Goal: Task Accomplishment & Management: Manage account settings

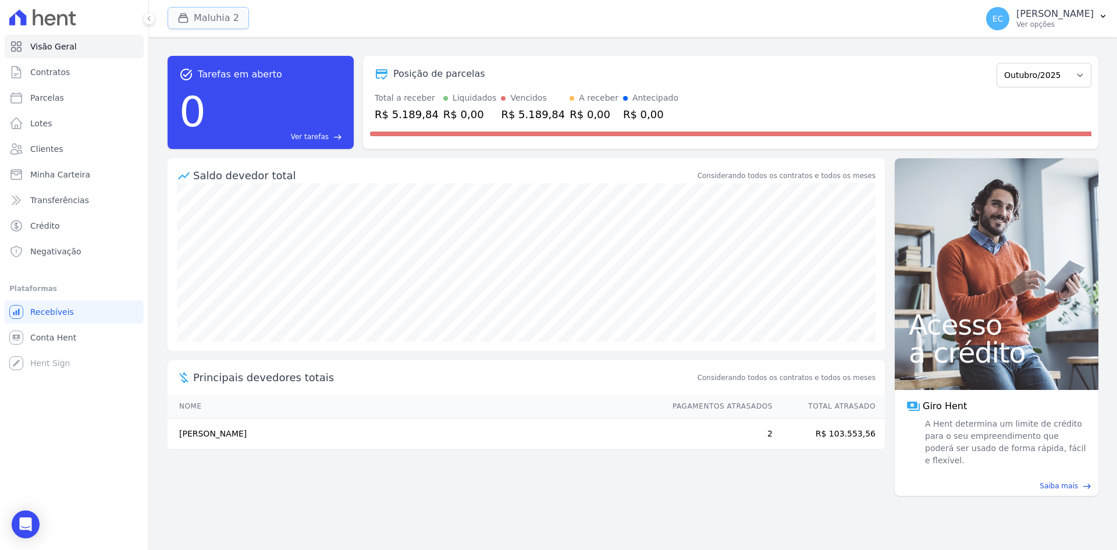
click at [173, 22] on button "Maluhia 2" at bounding box center [207, 18] width 81 height 22
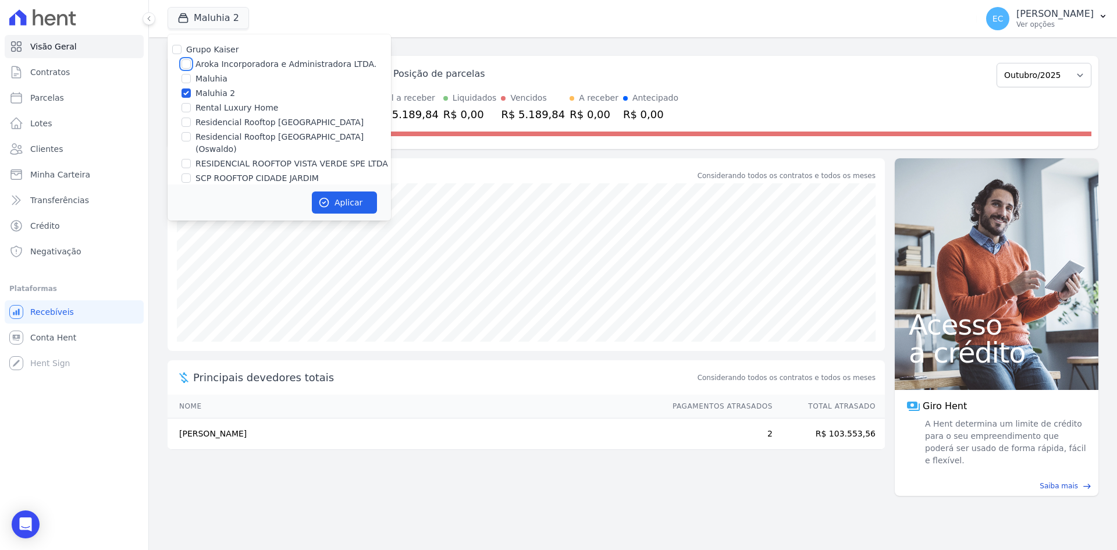
click at [185, 65] on input "Aroka Incorporadora e Administradora LTDA." at bounding box center [185, 63] width 9 height 9
checkbox input "true"
click at [186, 92] on input "Maluhia 2" at bounding box center [185, 92] width 9 height 9
checkbox input "false"
click at [333, 194] on button "Aplicar" at bounding box center [344, 202] width 65 height 22
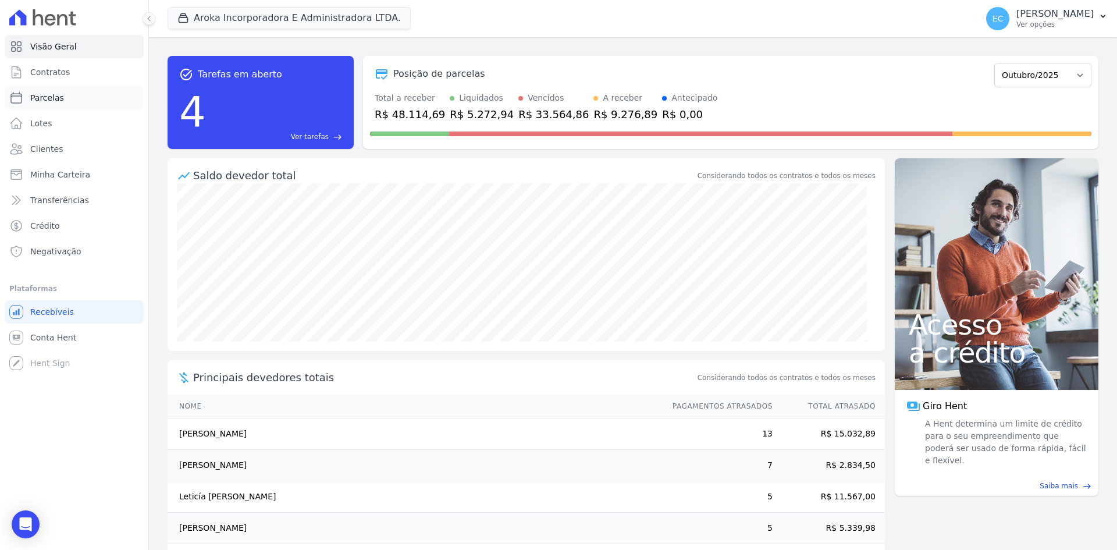
click at [79, 97] on link "Parcelas" at bounding box center [74, 97] width 139 height 23
select select
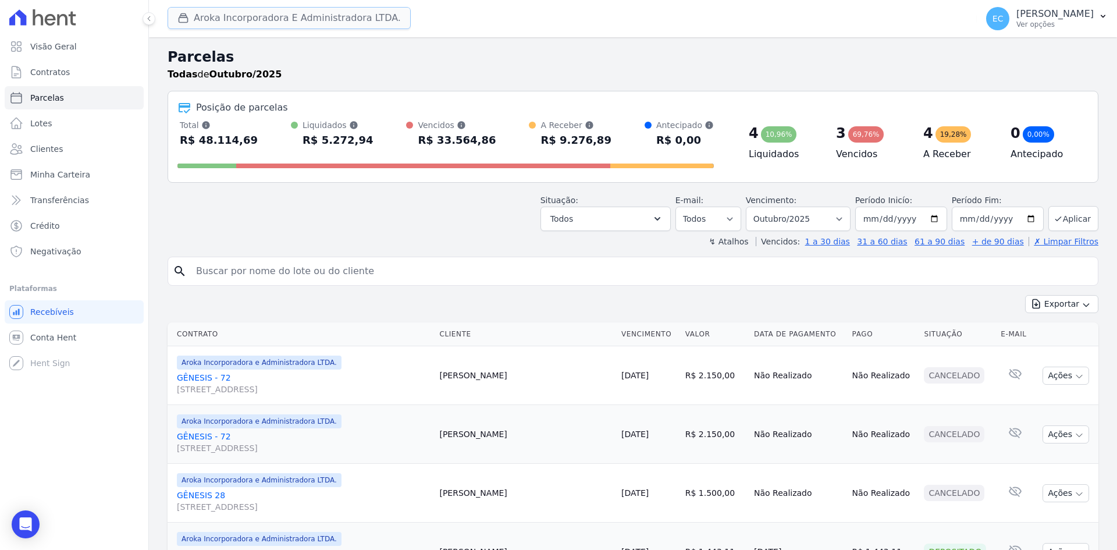
click at [212, 27] on button "Aroka Incorporadora E Administradora LTDA." at bounding box center [288, 18] width 243 height 22
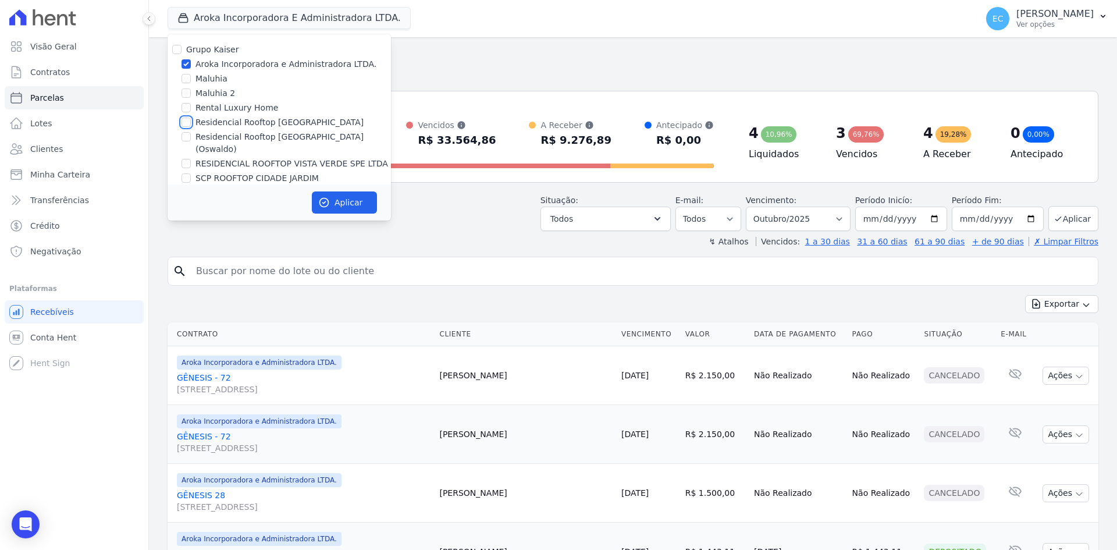
click at [182, 120] on input "Residencial Rooftop [GEOGRAPHIC_DATA]" at bounding box center [185, 121] width 9 height 9
checkbox input "true"
click at [182, 66] on input "Aroka Incorporadora e Administradora LTDA." at bounding box center [185, 63] width 9 height 9
checkbox input "false"
click at [316, 202] on button "Aplicar" at bounding box center [344, 202] width 65 height 22
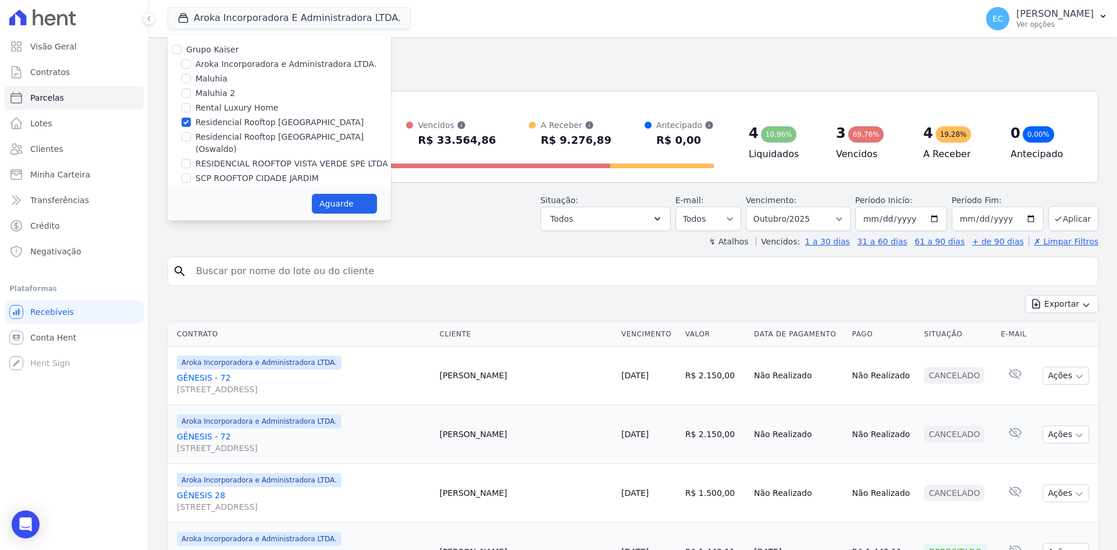
select select
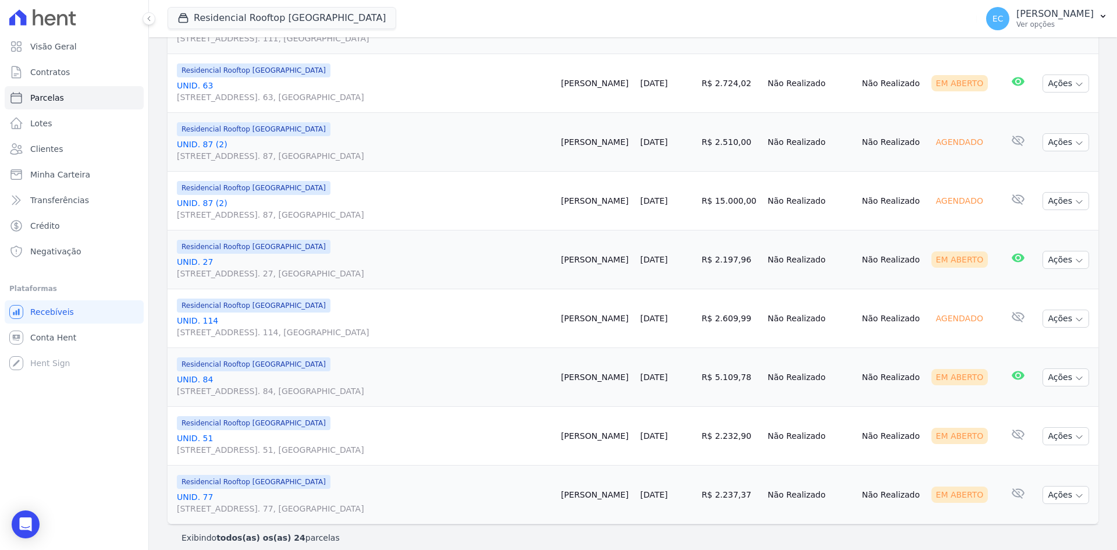
scroll to position [1242, 0]
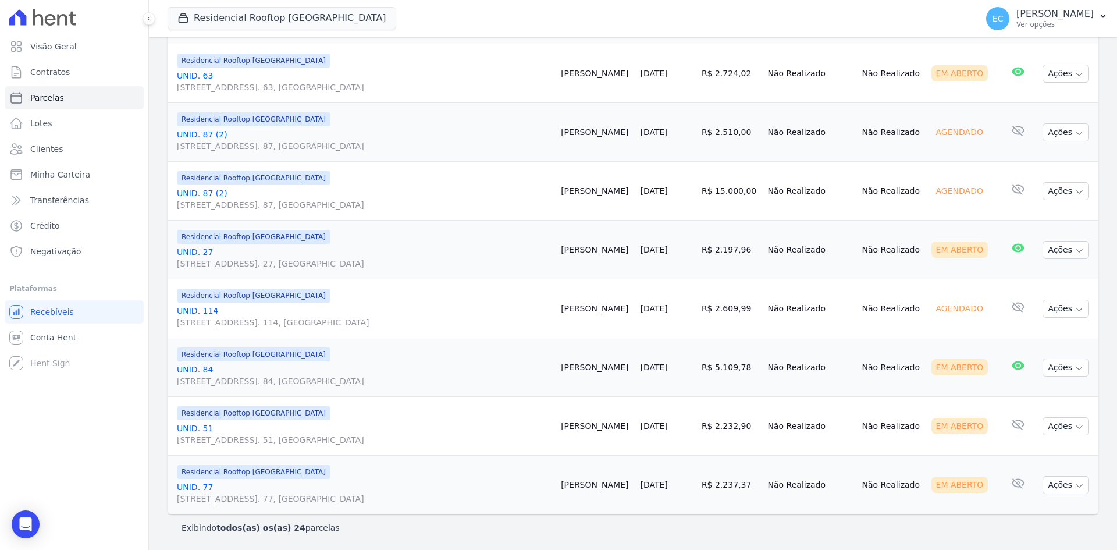
click at [205, 428] on link "UNID. [STREET_ADDRESS] 51, [GEOGRAPHIC_DATA]" at bounding box center [364, 433] width 375 height 23
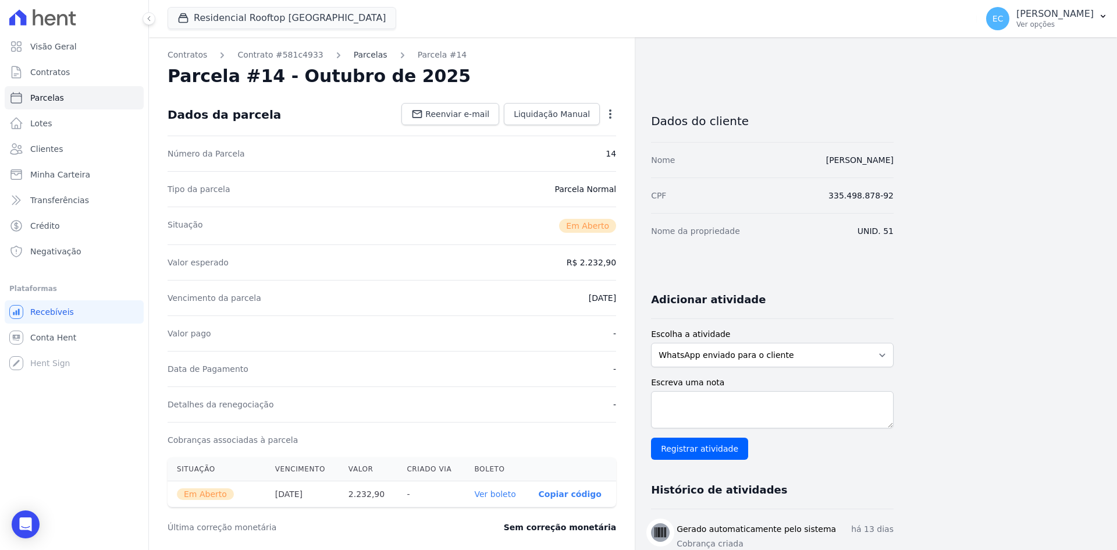
click at [361, 58] on link "Parcelas" at bounding box center [371, 55] width 34 height 12
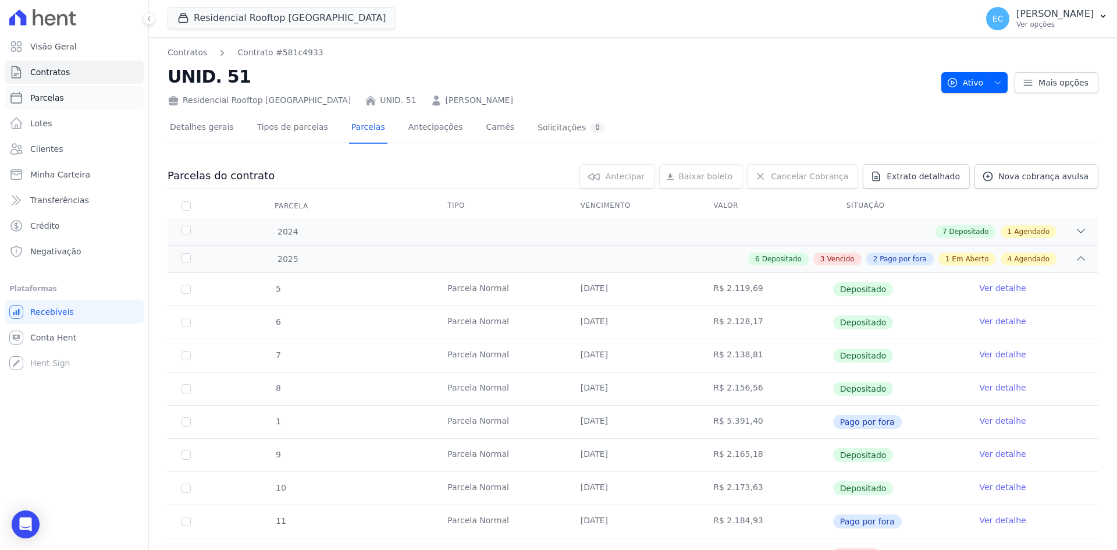
click at [81, 101] on link "Parcelas" at bounding box center [74, 97] width 139 height 23
select select
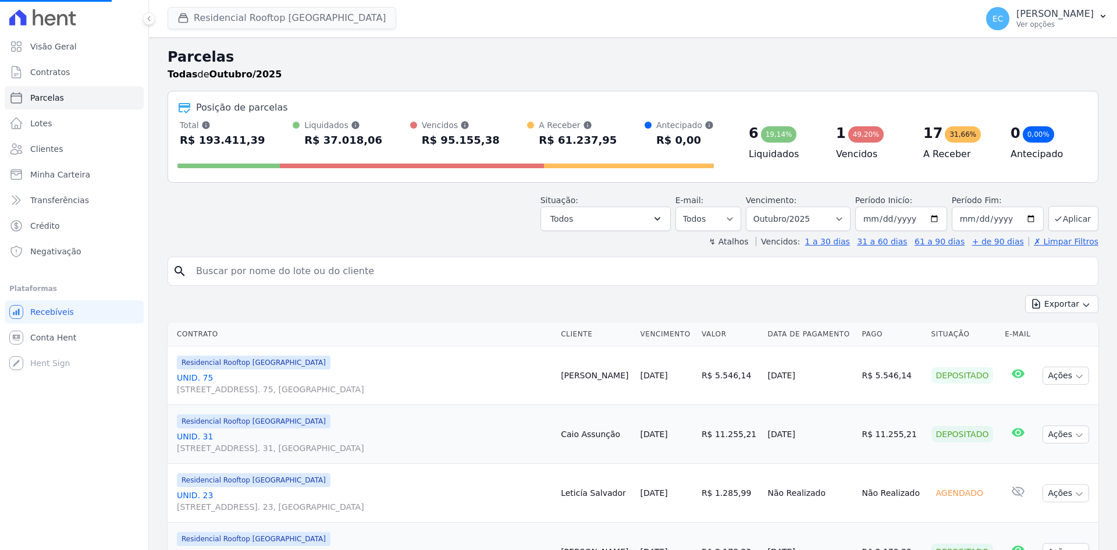
select select
click at [180, 25] on button "Residencial Rooftop [GEOGRAPHIC_DATA]" at bounding box center [281, 18] width 229 height 22
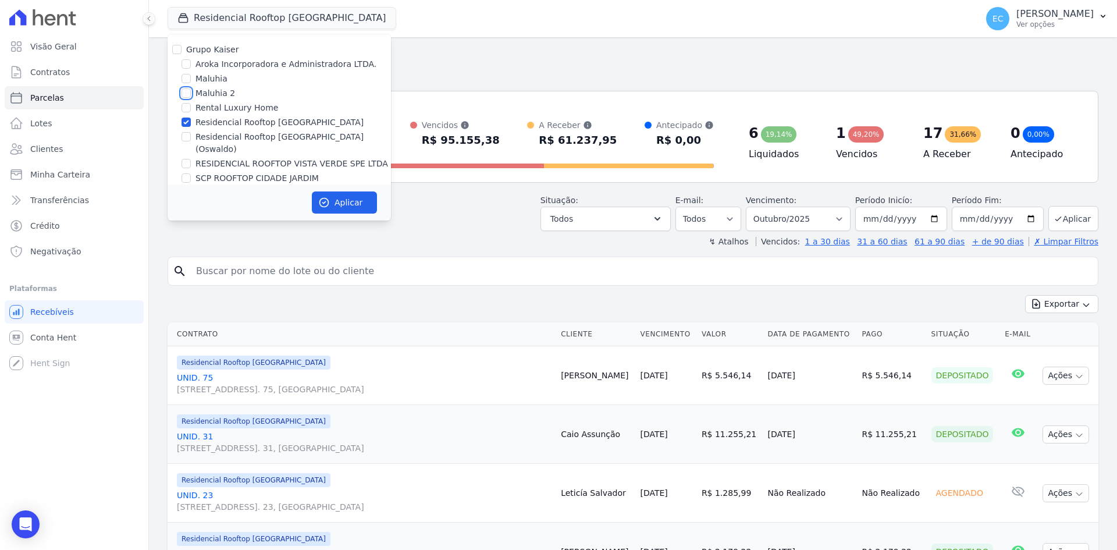
click at [183, 92] on input "Maluhia 2" at bounding box center [185, 92] width 9 height 9
checkbox input "true"
click at [186, 120] on input "Residencial Rooftop [GEOGRAPHIC_DATA]" at bounding box center [185, 121] width 9 height 9
checkbox input "false"
click at [333, 204] on button "Aplicar" at bounding box center [344, 202] width 65 height 22
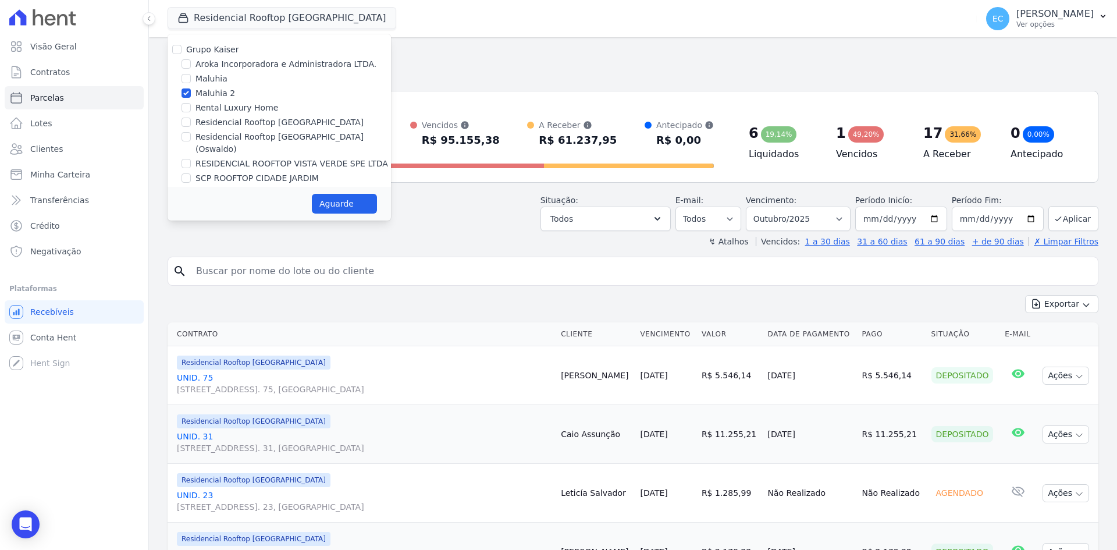
select select
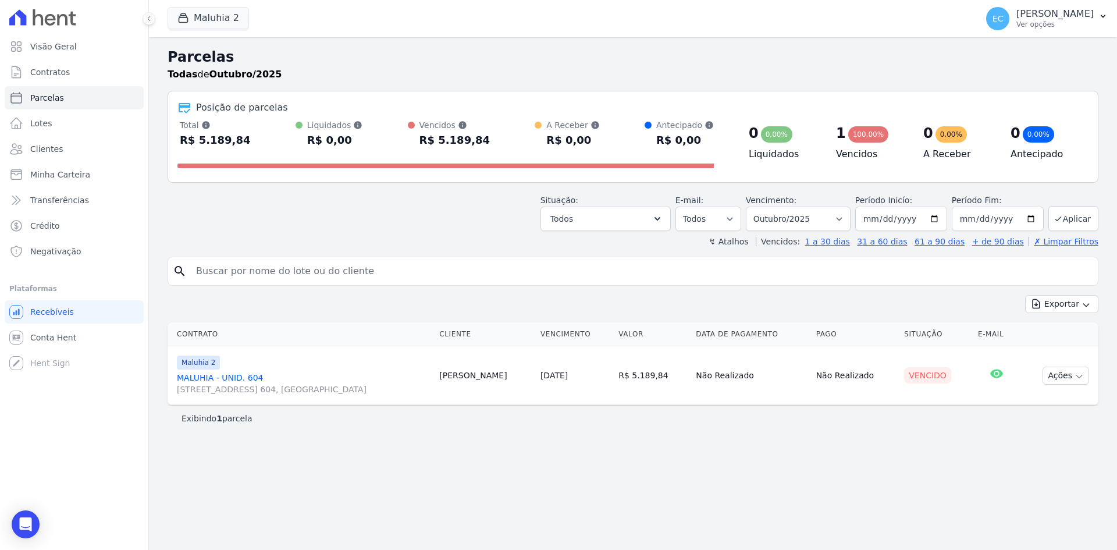
click at [256, 377] on link "MALUHIA - UNID. [STREET_ADDRESS] 604, [GEOGRAPHIC_DATA]" at bounding box center [303, 383] width 253 height 23
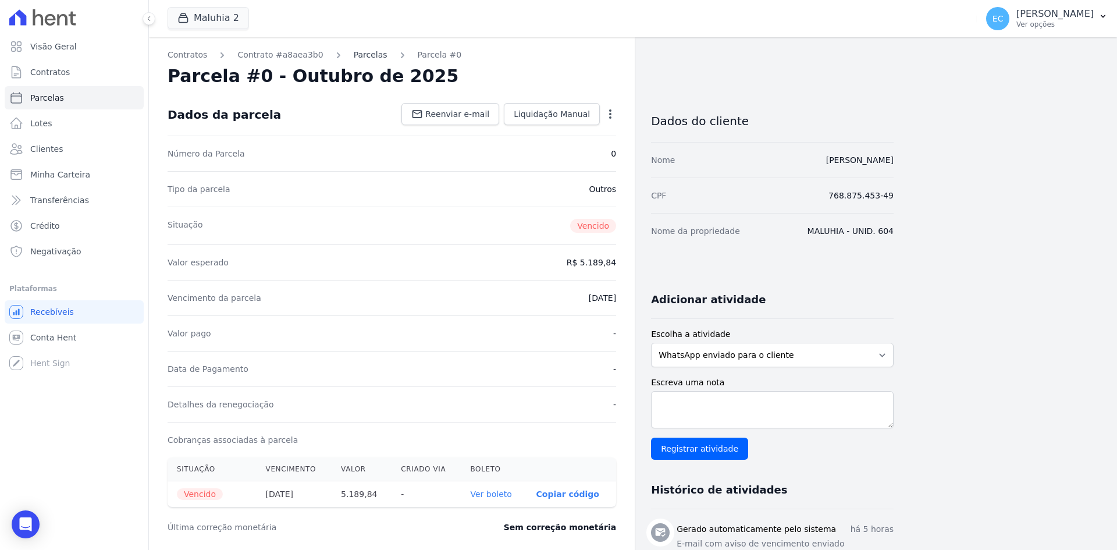
click at [354, 58] on link "Parcelas" at bounding box center [371, 55] width 34 height 12
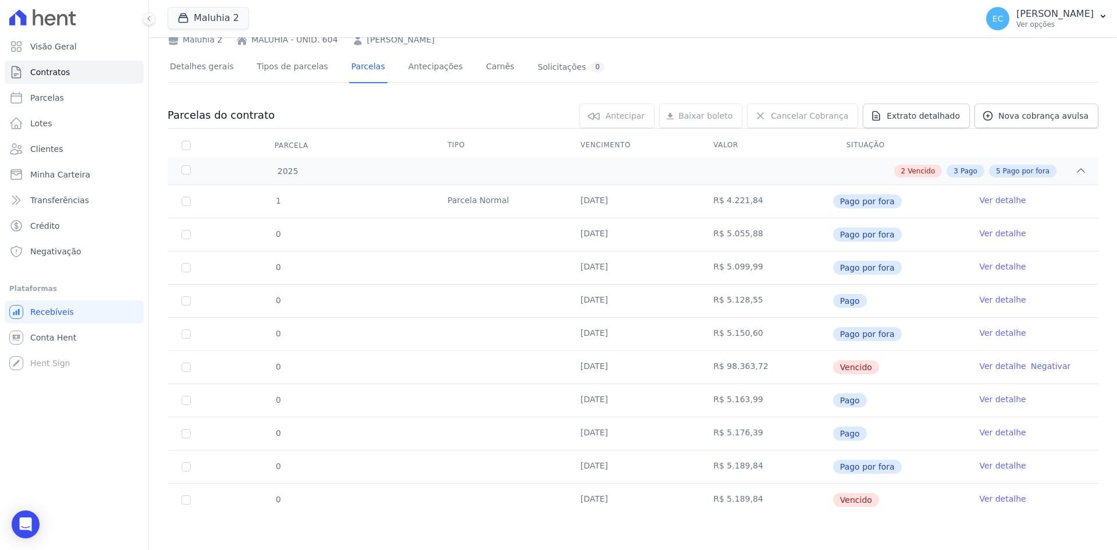
scroll to position [62, 0]
drag, startPoint x: 833, startPoint y: 500, endPoint x: 879, endPoint y: 502, distance: 46.6
click at [879, 502] on td "Vencido" at bounding box center [898, 498] width 133 height 33
click at [900, 489] on td "Vencido" at bounding box center [898, 498] width 133 height 33
drag, startPoint x: 980, startPoint y: 499, endPoint x: 743, endPoint y: 450, distance: 242.9
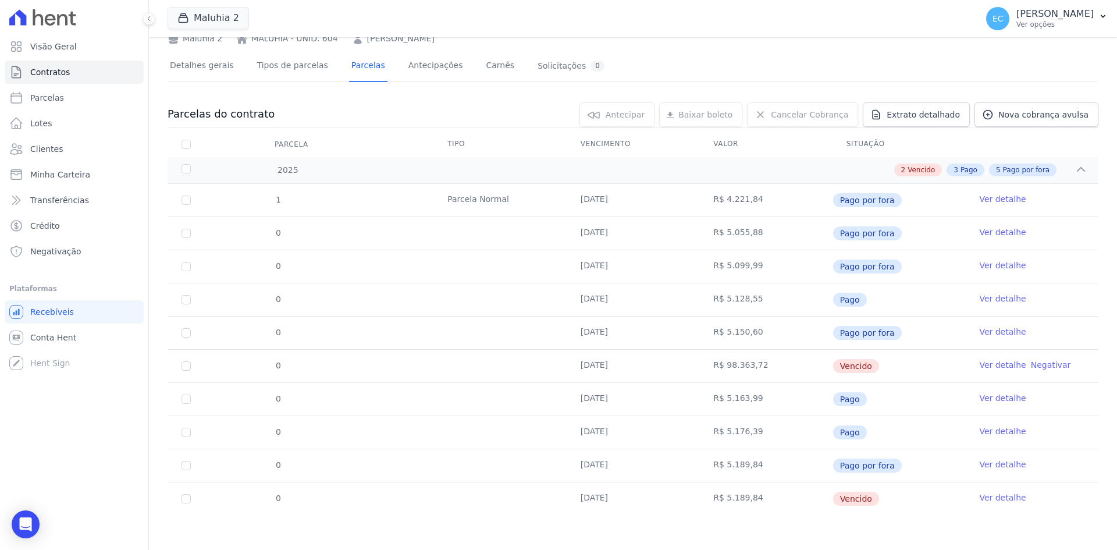
click at [980, 499] on link "Ver detalhe" at bounding box center [1002, 497] width 47 height 12
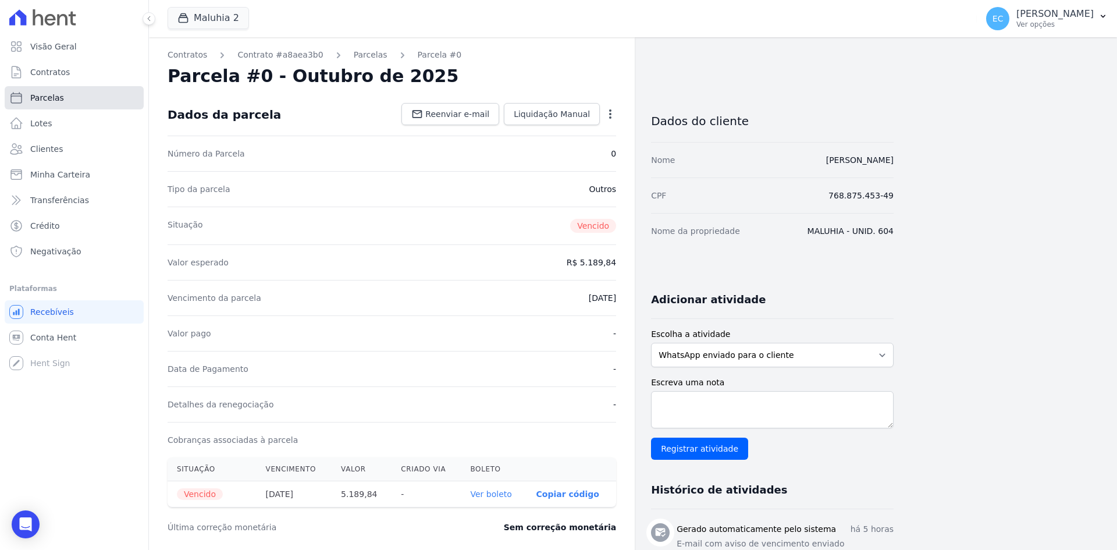
click at [66, 101] on link "Parcelas" at bounding box center [74, 97] width 139 height 23
select select
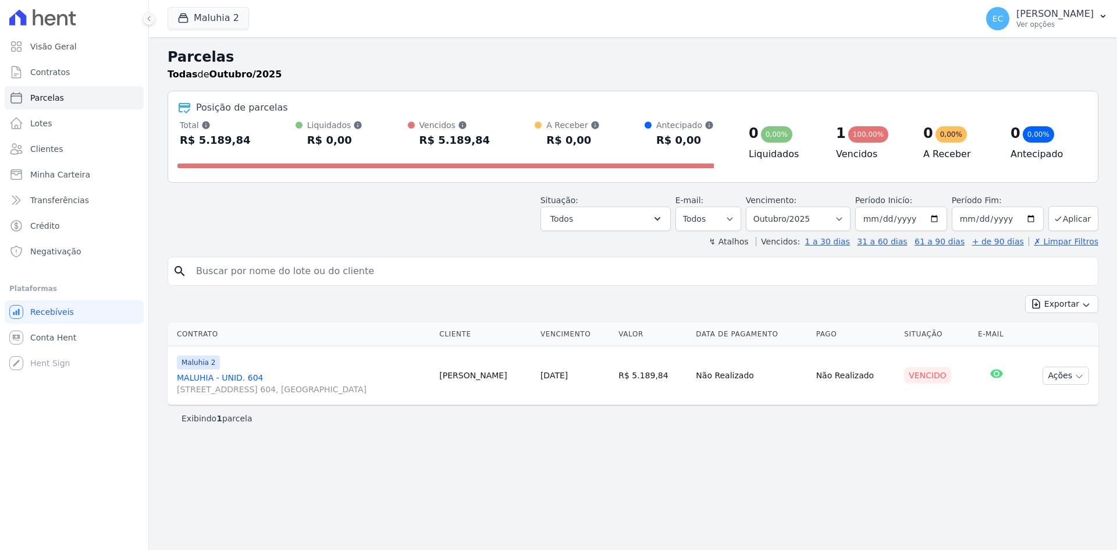
select select
click at [208, 16] on button "Maluhia 2" at bounding box center [207, 18] width 81 height 22
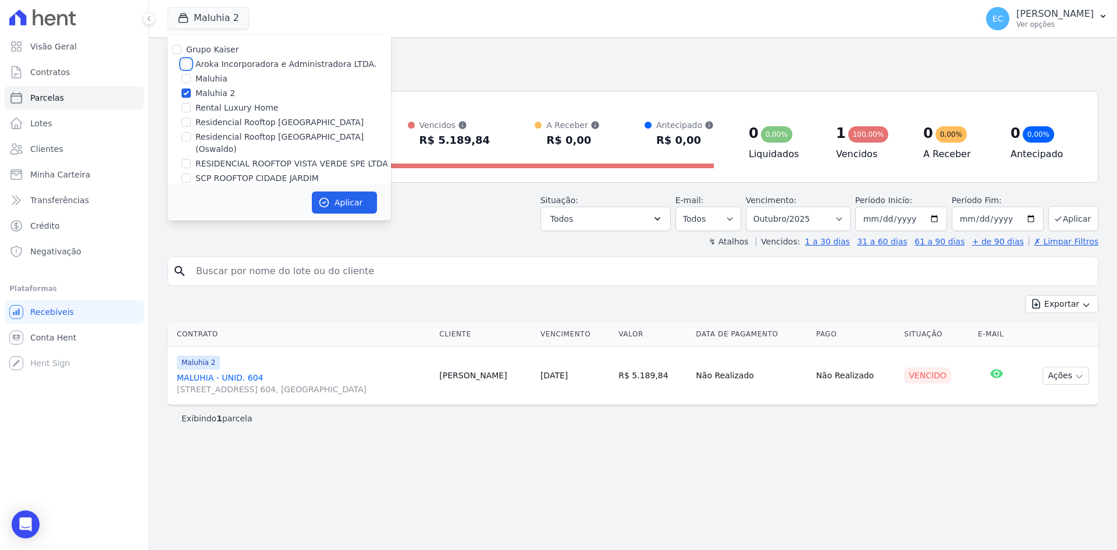
click at [188, 63] on input "Aroka Incorporadora e Administradora LTDA." at bounding box center [185, 63] width 9 height 9
checkbox input "true"
click at [183, 91] on input "Maluhia 2" at bounding box center [185, 92] width 9 height 9
checkbox input "false"
click at [324, 197] on icon "button" at bounding box center [324, 203] width 12 height 12
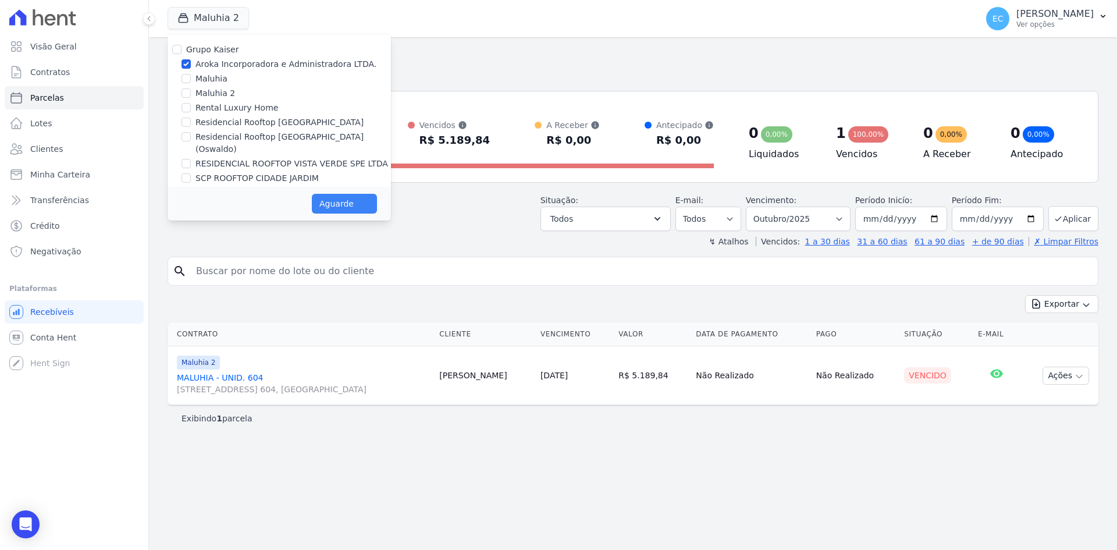
select select
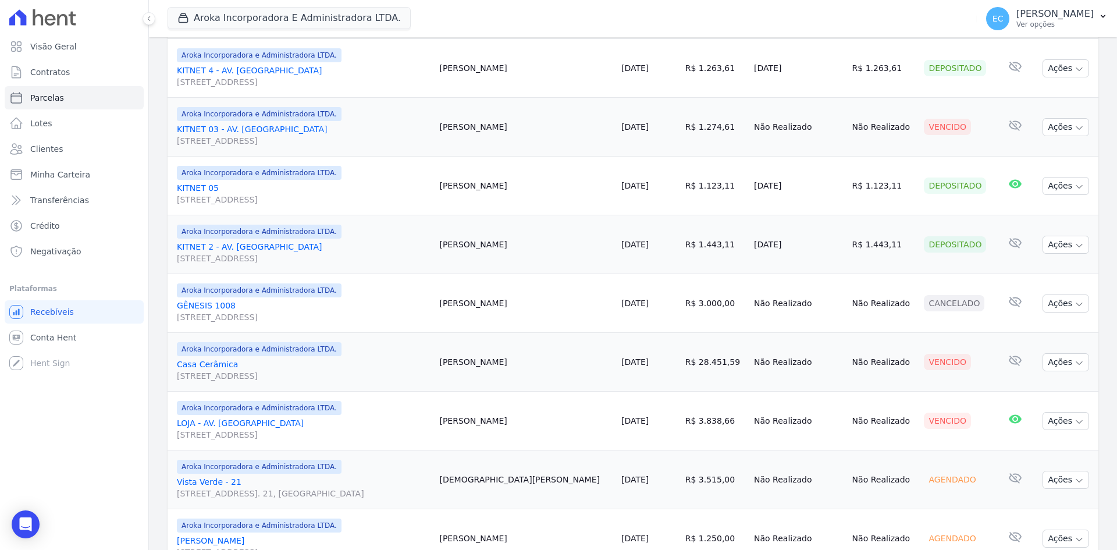
scroll to position [523, 0]
